Goal: Task Accomplishment & Management: Complete application form

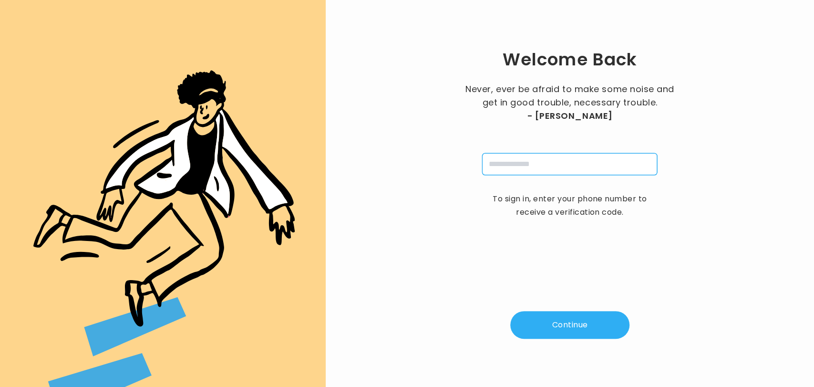
click at [503, 163] on input "tel" at bounding box center [569, 164] width 175 height 22
type input "**********"
click at [564, 333] on button "Continue" at bounding box center [569, 325] width 119 height 28
type input "*"
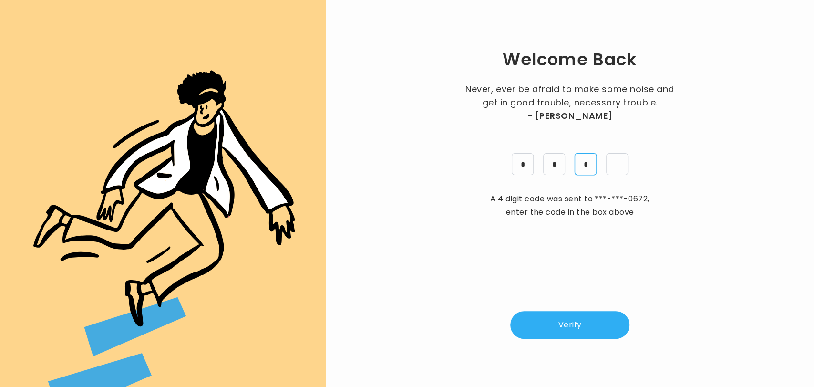
type input "*"
click at [564, 333] on button "Verify" at bounding box center [569, 325] width 119 height 28
